Goal: Task Accomplishment & Management: Use online tool/utility

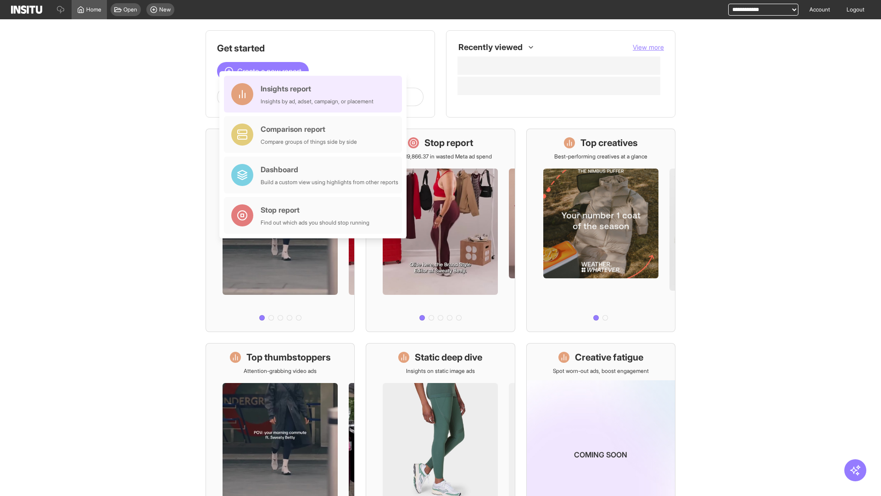
click at [315, 94] on div "Insights report Insights by ad, adset, campaign, or placement" at bounding box center [317, 94] width 113 height 22
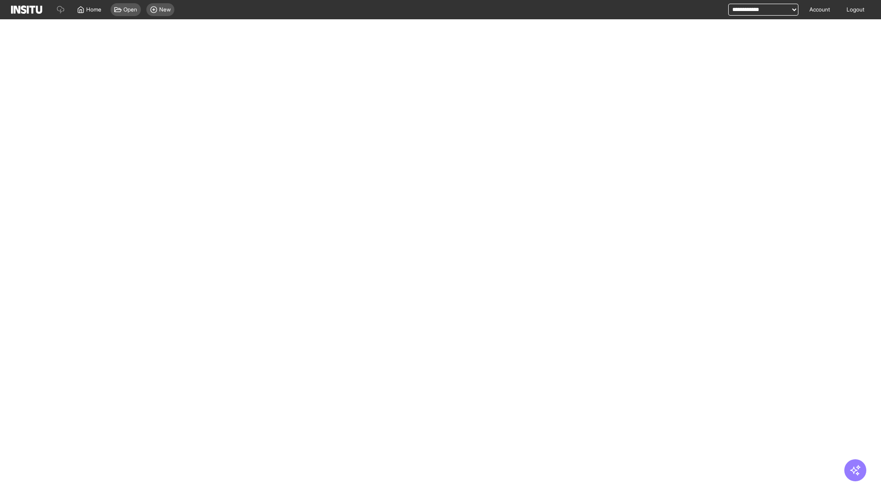
select select "**"
